Goal: Use online tool/utility: Utilize a website feature to perform a specific function

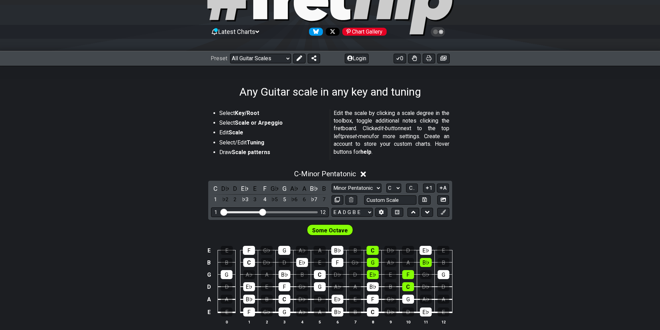
scroll to position [35, 0]
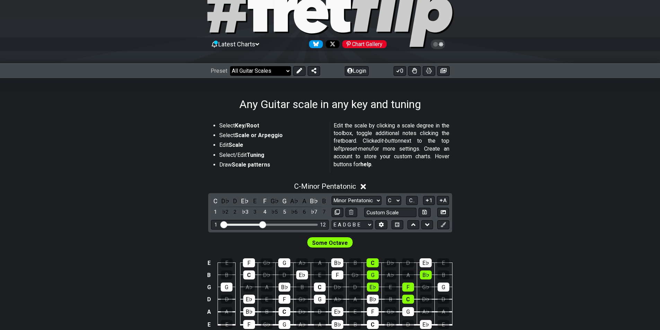
click at [286, 71] on select "Welcome to #fretflip! Initial Preset Custom Preset Minor Pentatonic Major Penta…" at bounding box center [260, 71] width 61 height 10
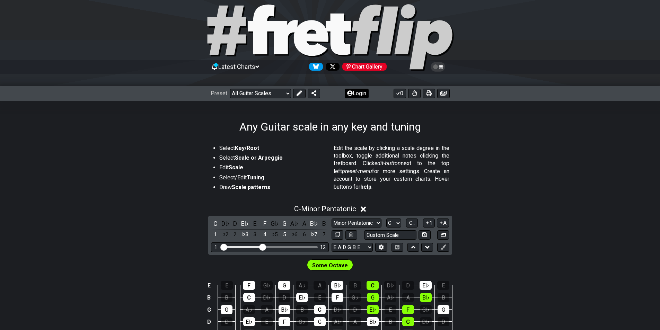
scroll to position [0, 0]
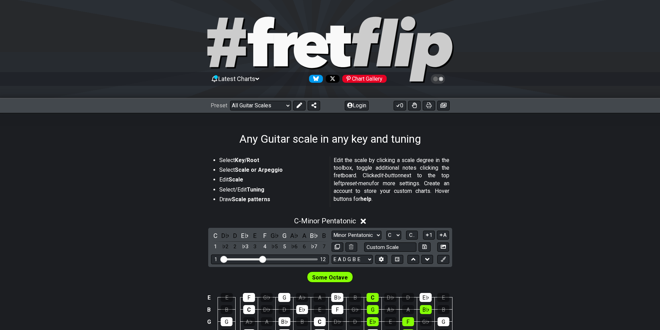
click at [255, 76] on span "Latest Charts" at bounding box center [236, 78] width 37 height 7
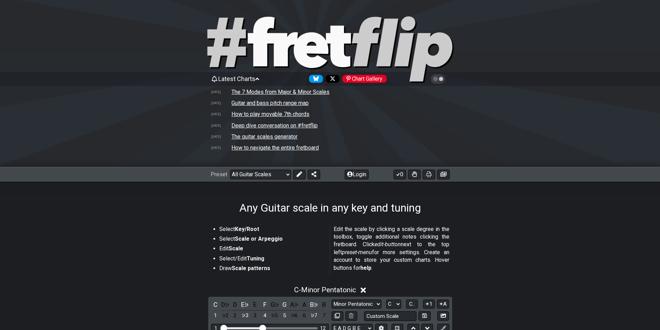
click at [255, 76] on span "Latest Charts" at bounding box center [236, 78] width 37 height 7
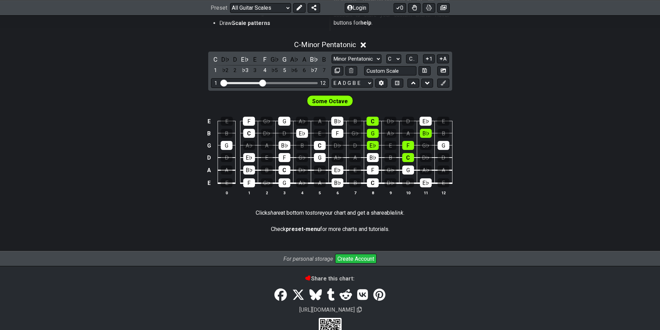
scroll to position [164, 0]
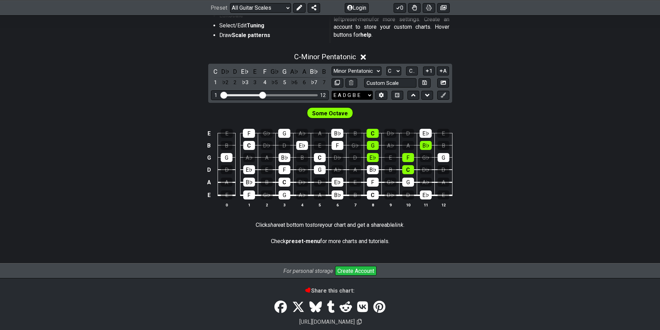
click at [370, 95] on select "E A D G B E E A D G B E E A D G B E B E A D F♯ B A D G C E A D A D G B E E♭ A♭ …" at bounding box center [352, 95] width 41 height 9
select select "E A D G"
click at [332, 100] on select "E A D G B E E A D G B E E A D G B E B E A D F♯ B A D G C E A D A D G B E E♭ A♭ …" at bounding box center [352, 95] width 41 height 9
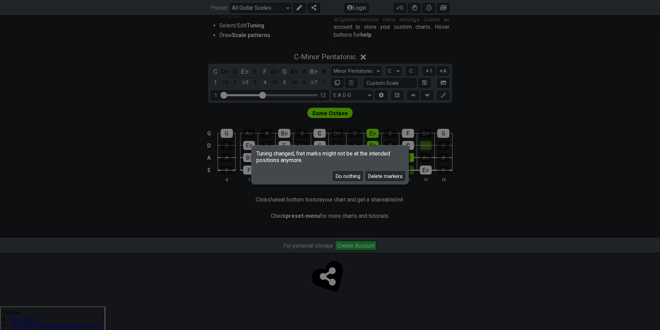
scroll to position [141, 0]
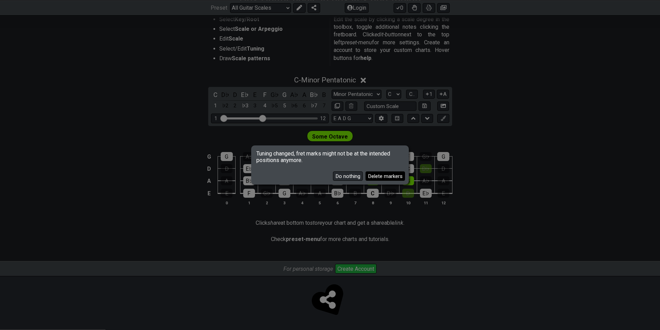
click at [385, 174] on button "Delete markers" at bounding box center [385, 176] width 39 height 9
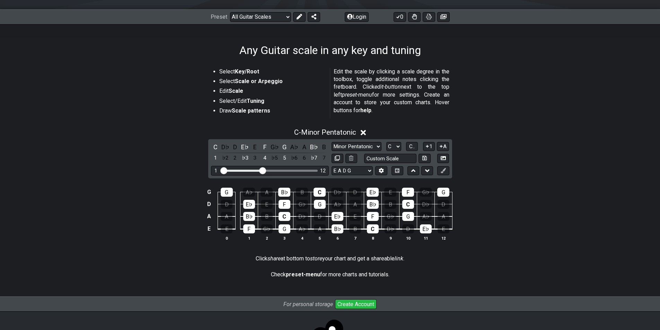
scroll to position [55, 0]
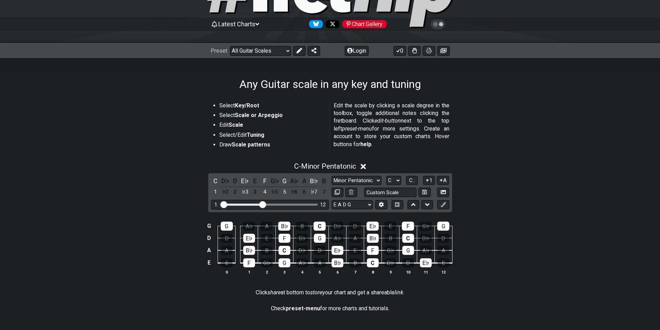
drag, startPoint x: 292, startPoint y: 80, endPoint x: 414, endPoint y: 83, distance: 121.3
click at [414, 83] on div "Any Guitar scale in any key and tuning" at bounding box center [330, 74] width 660 height 33
click at [339, 107] on p "Edit the scale by clicking a scale degree in the toolbox, toggle additional not…" at bounding box center [392, 125] width 116 height 46
click at [382, 121] on em "edit-button" at bounding box center [388, 120] width 26 height 7
click at [246, 265] on div "F" at bounding box center [249, 262] width 12 height 9
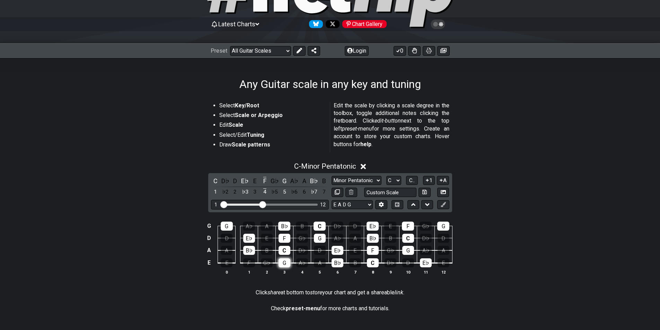
click at [289, 262] on div "G" at bounding box center [285, 262] width 12 height 9
click at [287, 263] on div "G" at bounding box center [285, 262] width 12 height 9
click at [254, 259] on div "F" at bounding box center [249, 262] width 12 height 9
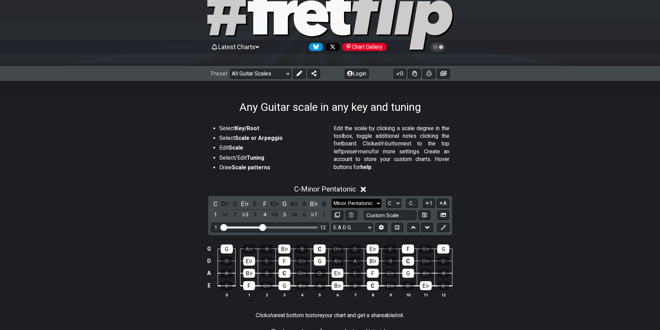
scroll to position [20, 0]
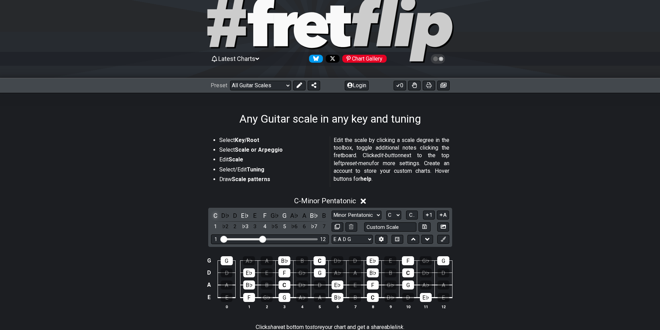
click at [215, 214] on div "C" at bounding box center [215, 215] width 9 height 9
click at [245, 216] on div "E♭" at bounding box center [244, 215] width 9 height 9
click at [211, 213] on div "C" at bounding box center [215, 215] width 9 height 9
click at [248, 213] on div "D♯" at bounding box center [244, 215] width 9 height 9
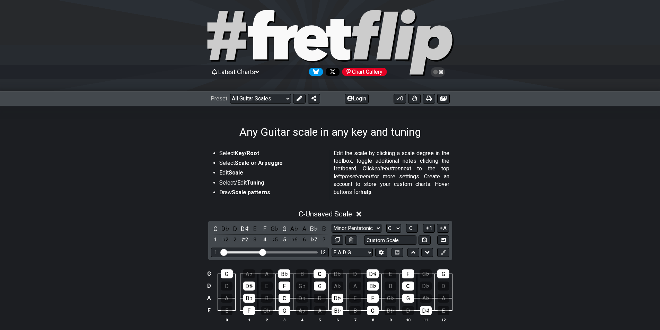
scroll to position [0, 0]
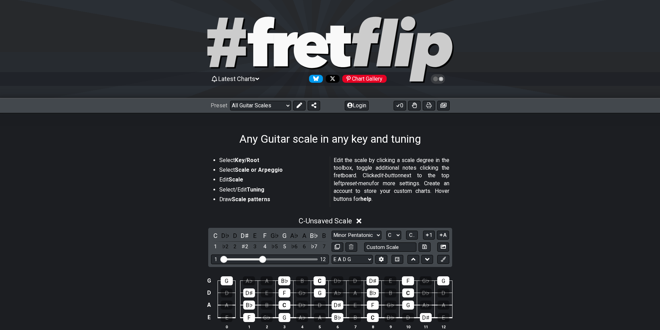
drag, startPoint x: 317, startPoint y: 163, endPoint x: 320, endPoint y: 155, distance: 9.2
